Goal: Information Seeking & Learning: Learn about a topic

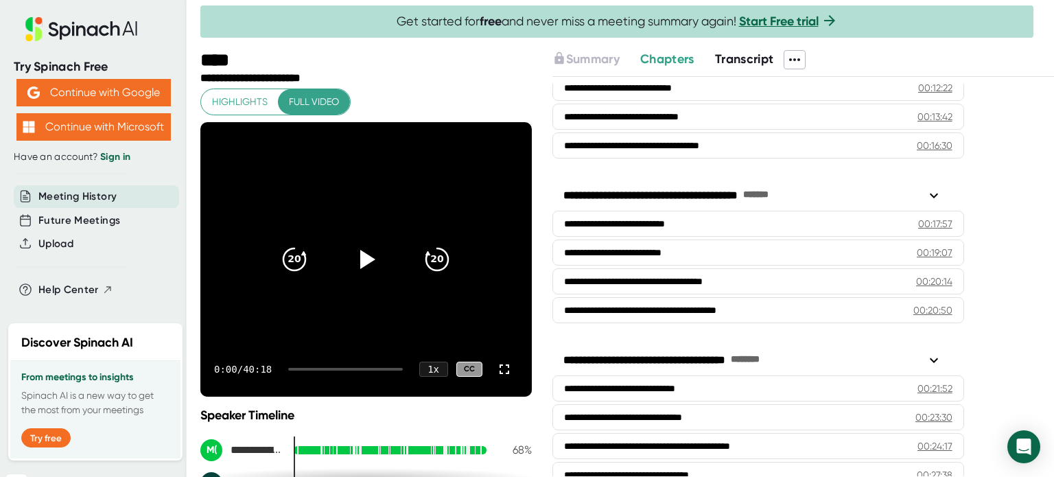
scroll to position [549, 0]
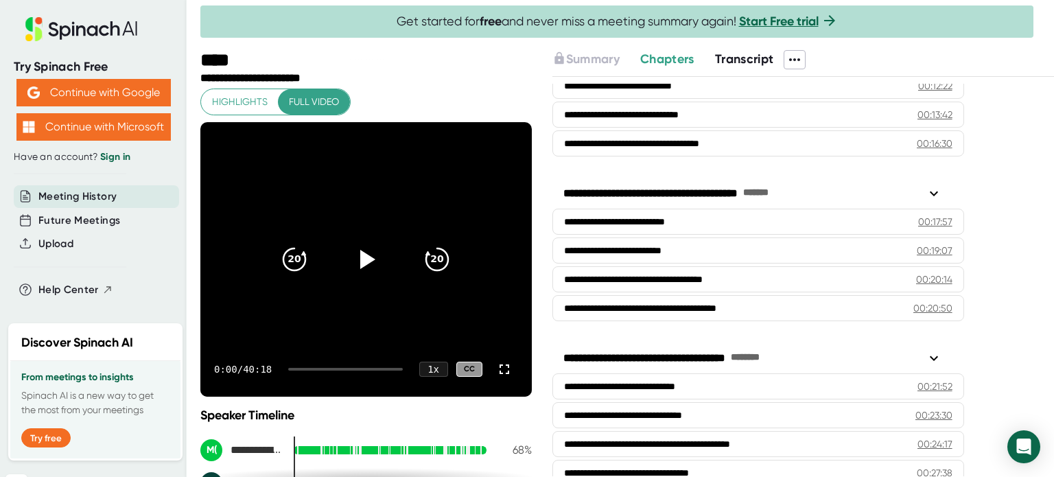
click at [999, 57] on div "Summary Chapters Transcript" at bounding box center [803, 59] width 502 height 19
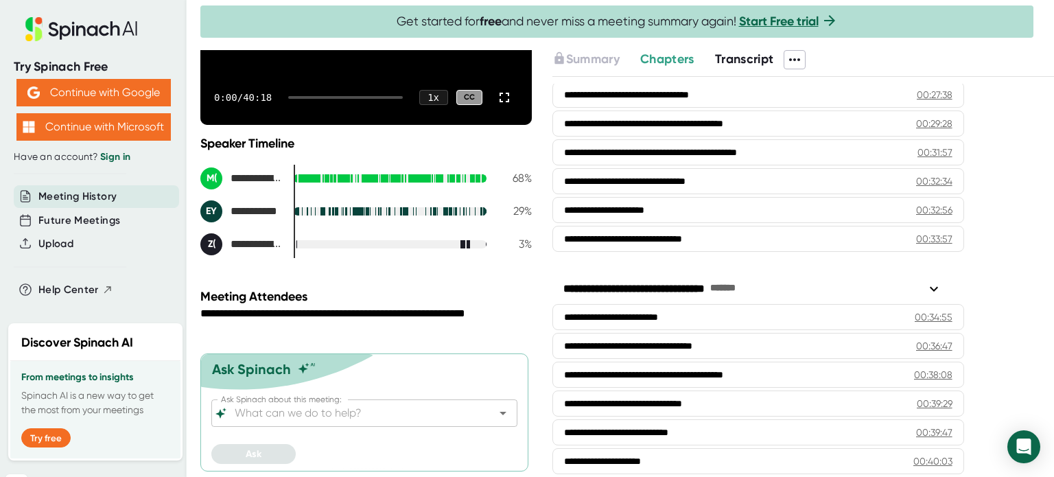
scroll to position [935, 0]
